Goal: Navigation & Orientation: Find specific page/section

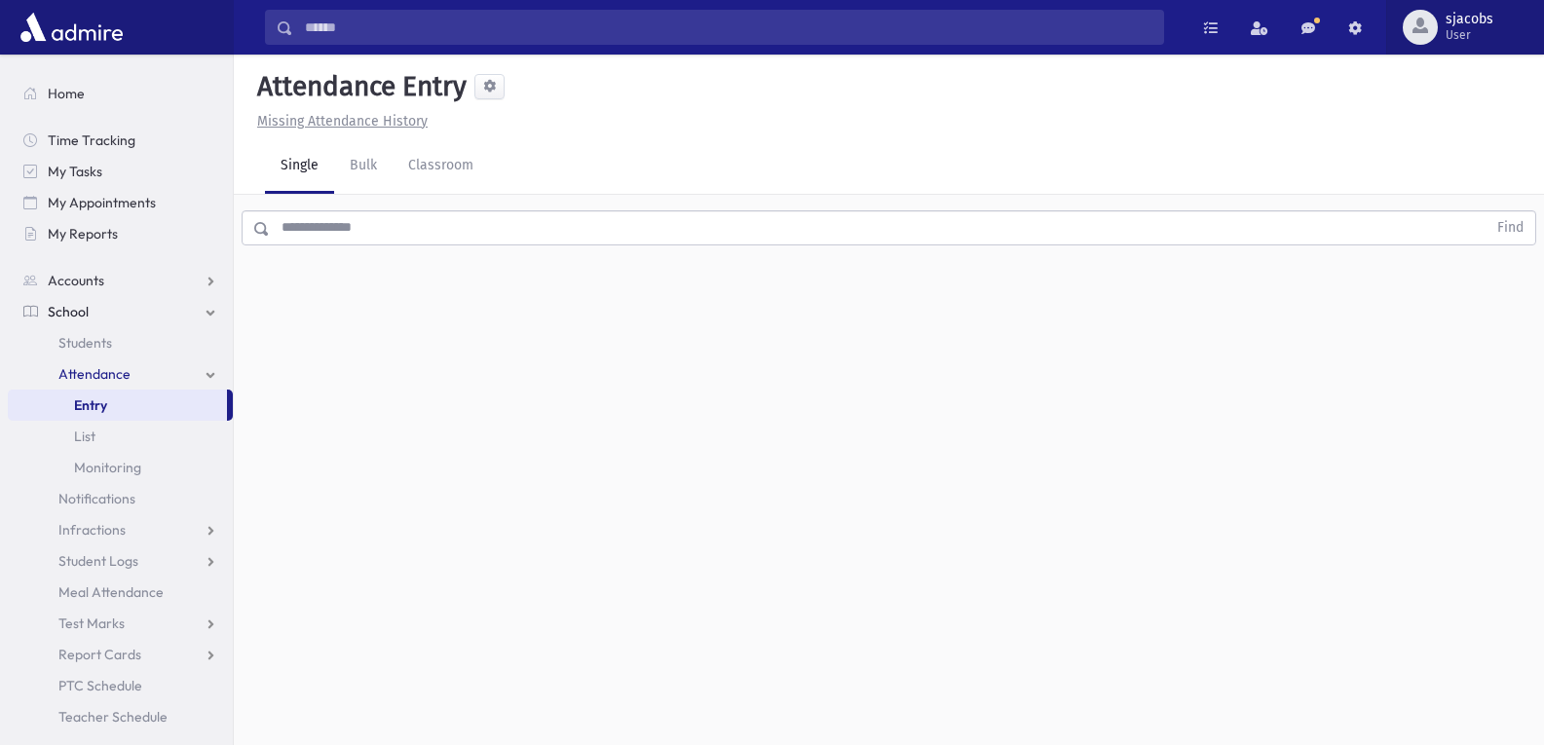
click at [1417, 37] on div "button" at bounding box center [1419, 27] width 35 height 35
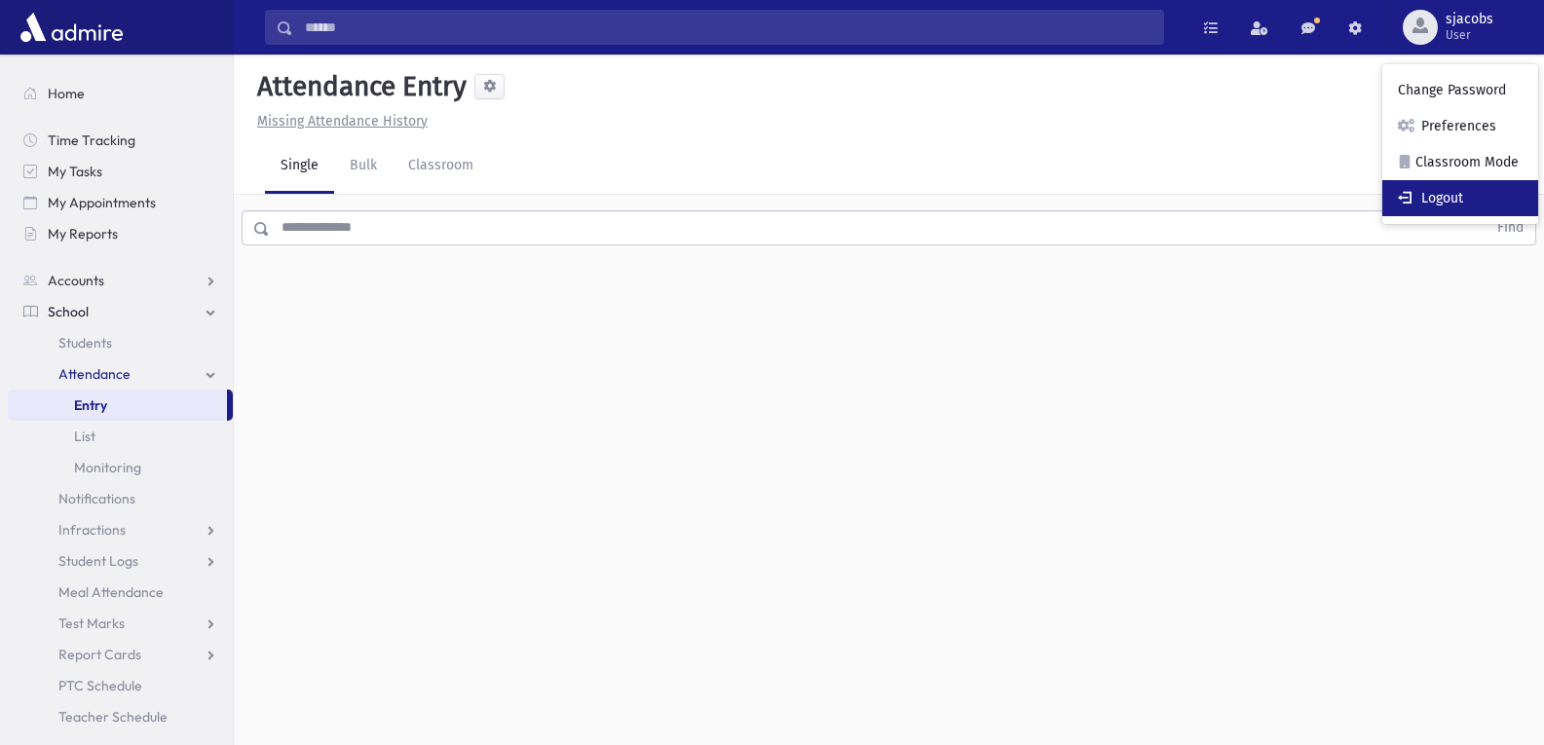
click at [1440, 197] on link "Logout" at bounding box center [1460, 198] width 156 height 36
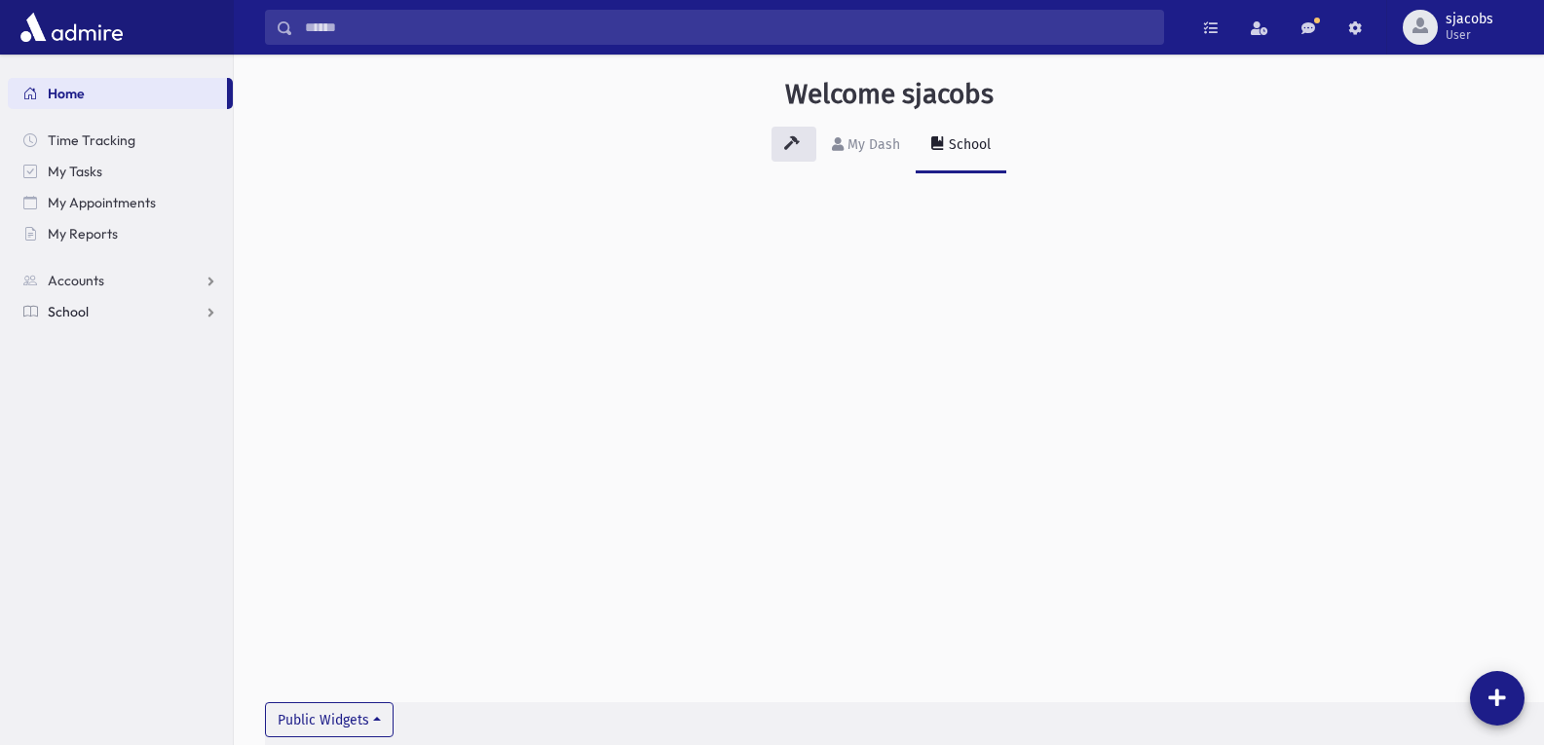
click at [69, 312] on span "School" at bounding box center [68, 312] width 41 height 18
click at [82, 348] on span "Students" at bounding box center [85, 343] width 54 height 18
